Goal: Information Seeking & Learning: Learn about a topic

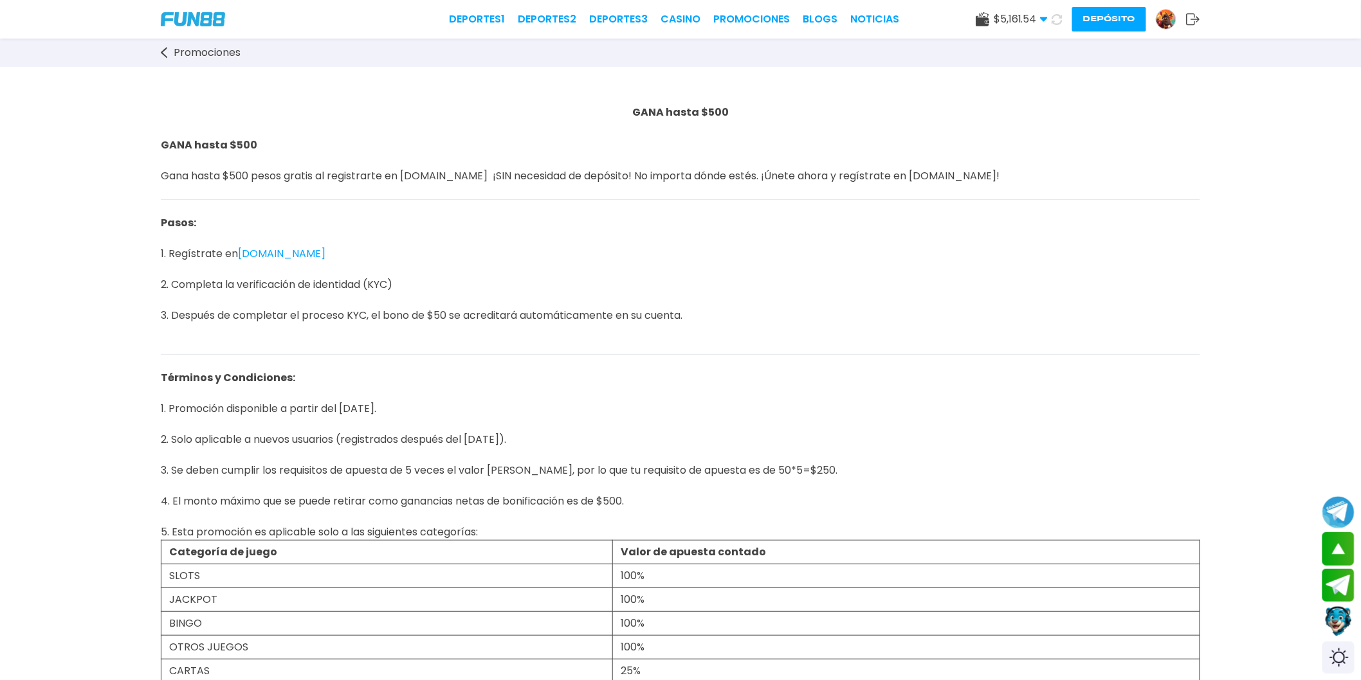
click at [190, 58] on span "Promociones" at bounding box center [207, 52] width 67 height 15
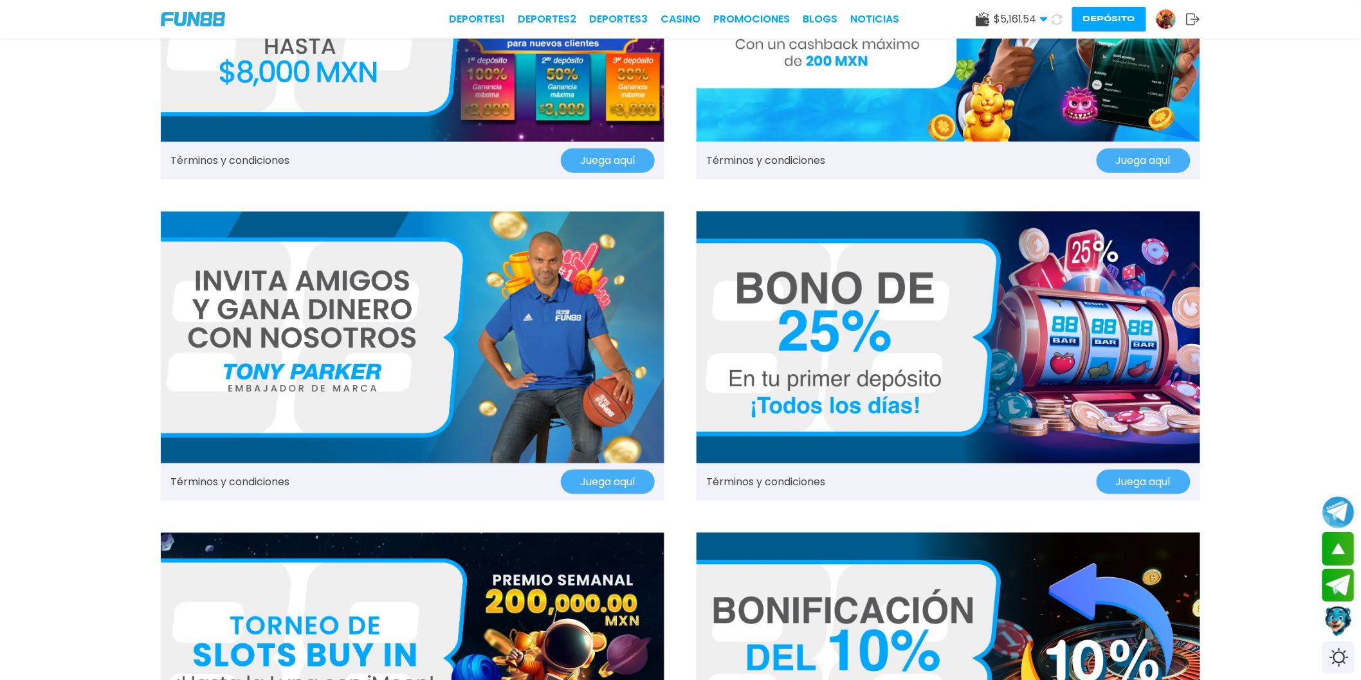
scroll to position [571, 0]
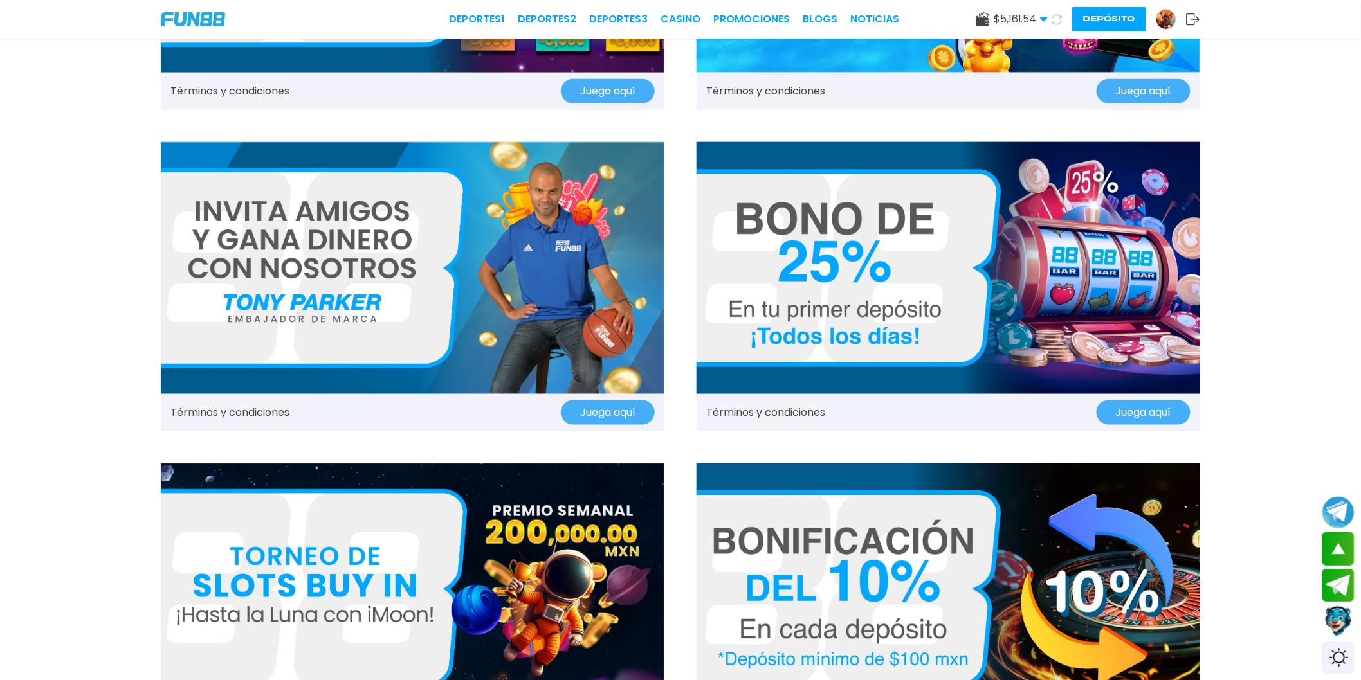
click at [853, 270] on img at bounding box center [947, 268] width 503 height 252
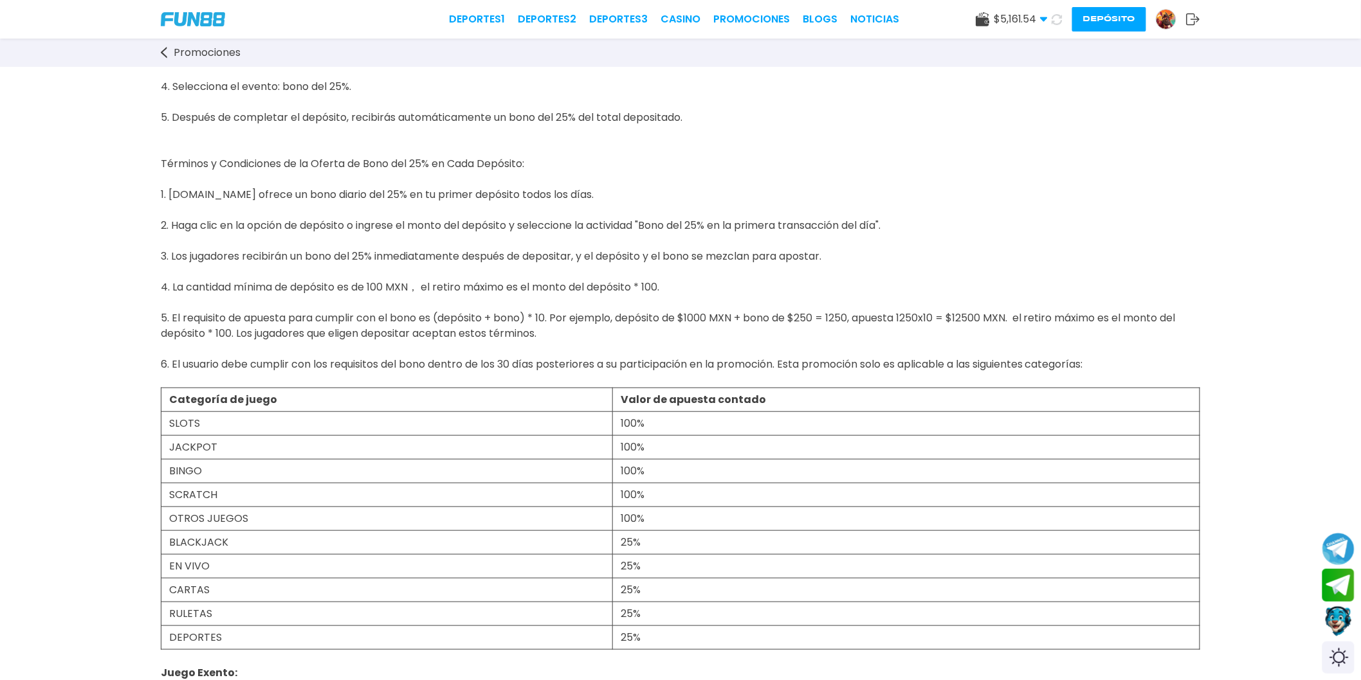
scroll to position [214, 0]
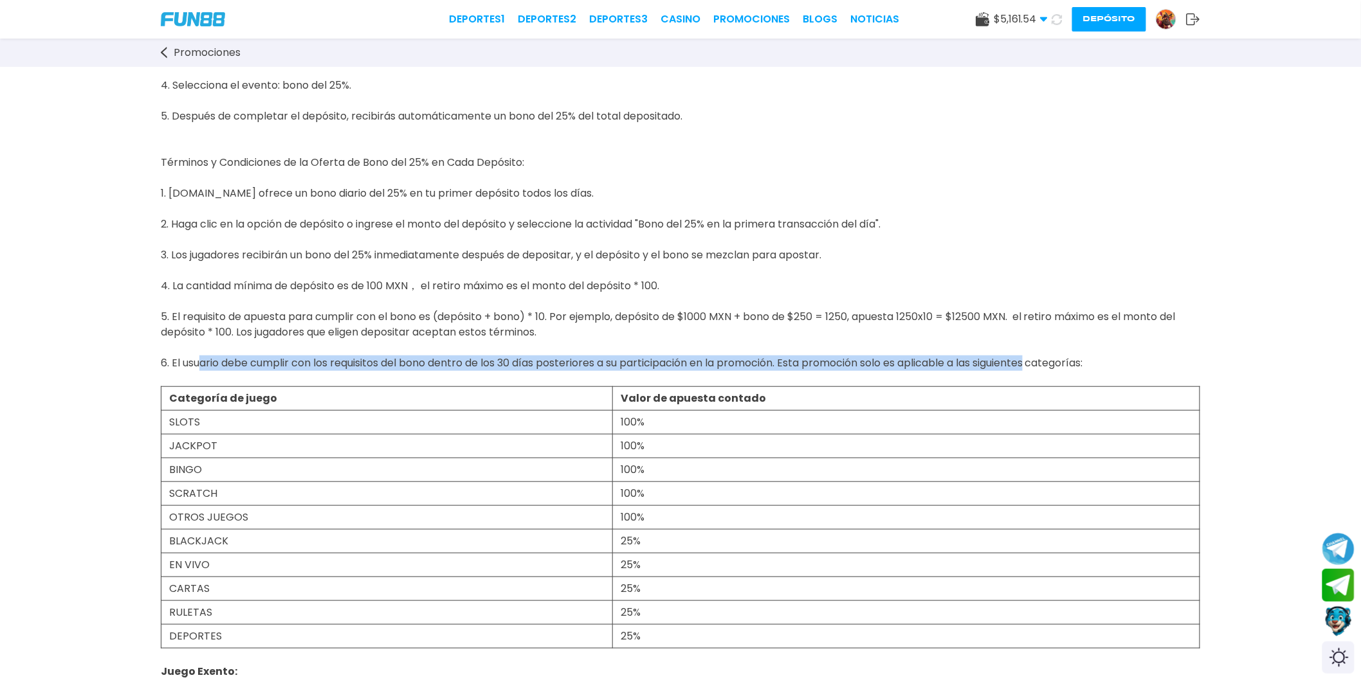
drag, startPoint x: 192, startPoint y: 358, endPoint x: 1036, endPoint y: 362, distance: 844.3
click at [1036, 362] on span "A partir [PERSON_NAME][DATE], [DOMAIN_NAME] ofrece un 25% de fondos promocional…" at bounding box center [668, 154] width 1015 height 462
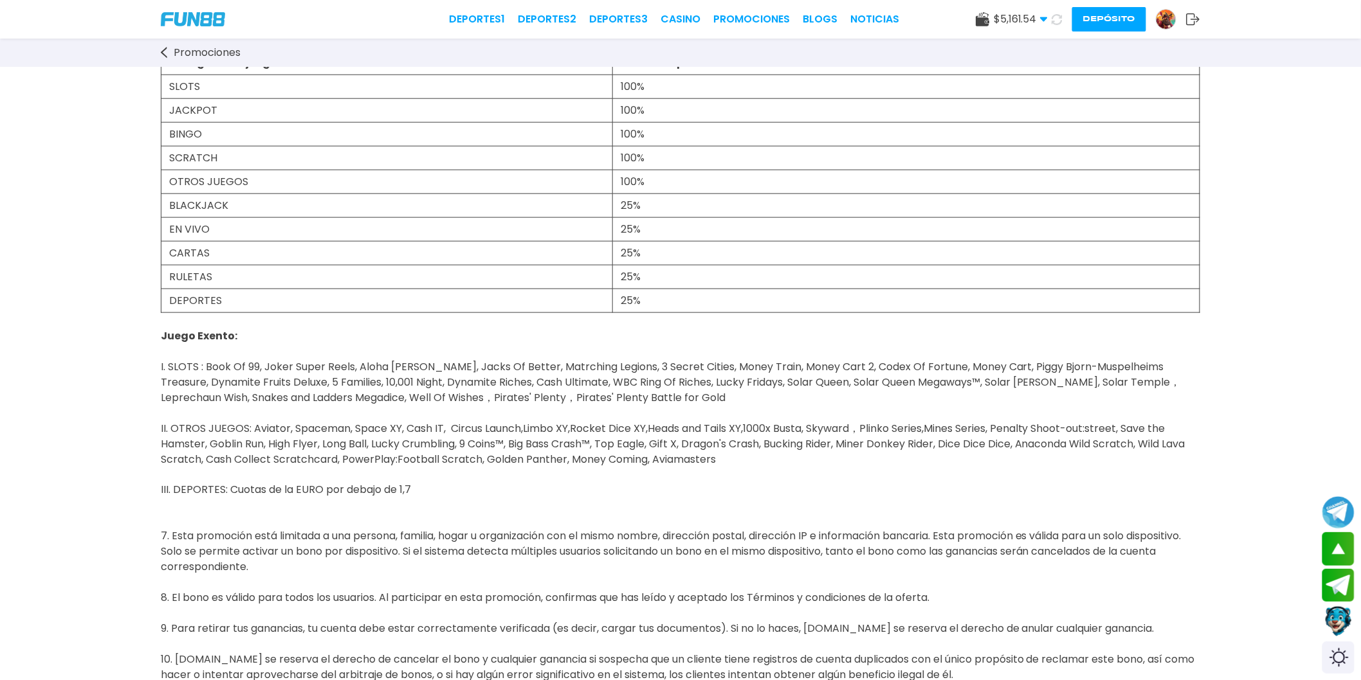
scroll to position [643, 0]
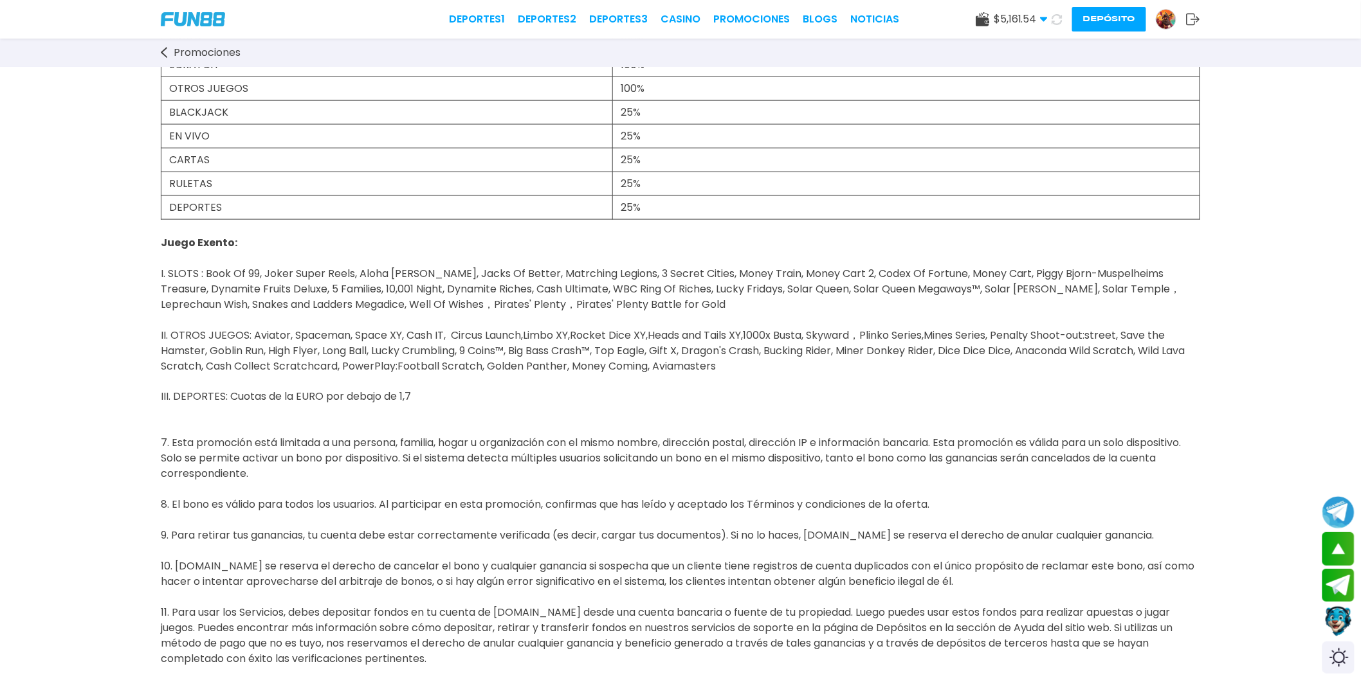
click at [947, 335] on span "Juego Exento: I. SLOTS : Book Of 99, Joker Super Reels, Aloha [PERSON_NAME], Ja…" at bounding box center [678, 505] width 1034 height 570
